Goal: Information Seeking & Learning: Learn about a topic

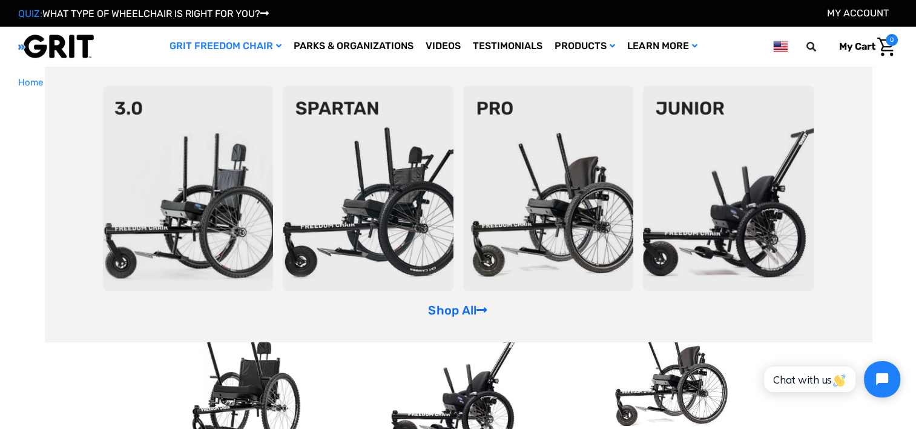
click at [348, 110] on img at bounding box center [368, 188] width 171 height 205
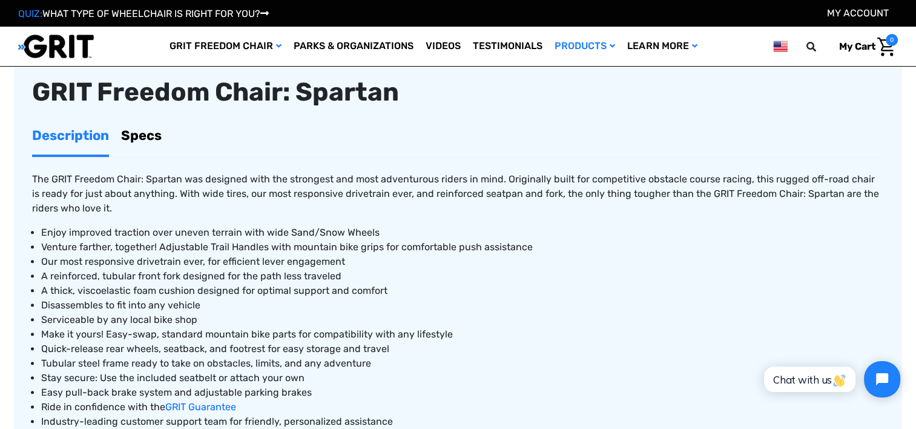
click at [131, 133] on link "Specs" at bounding box center [141, 135] width 41 height 38
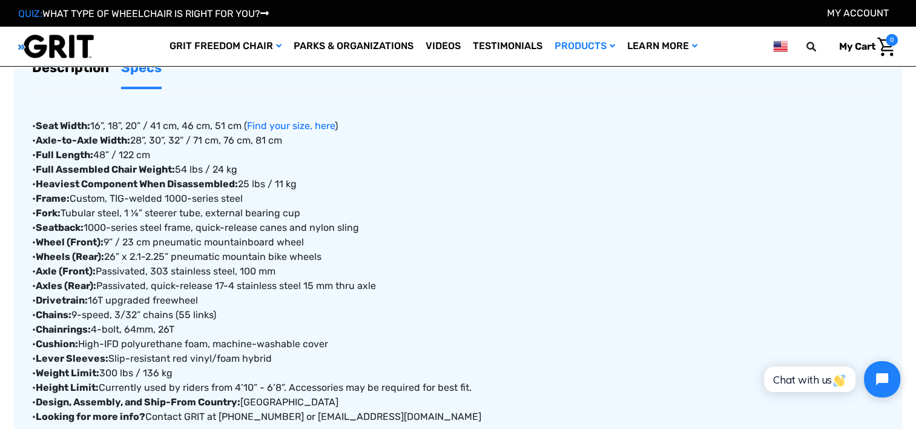
scroll to position [492, 0]
